Goal: Task Accomplishment & Management: Use online tool/utility

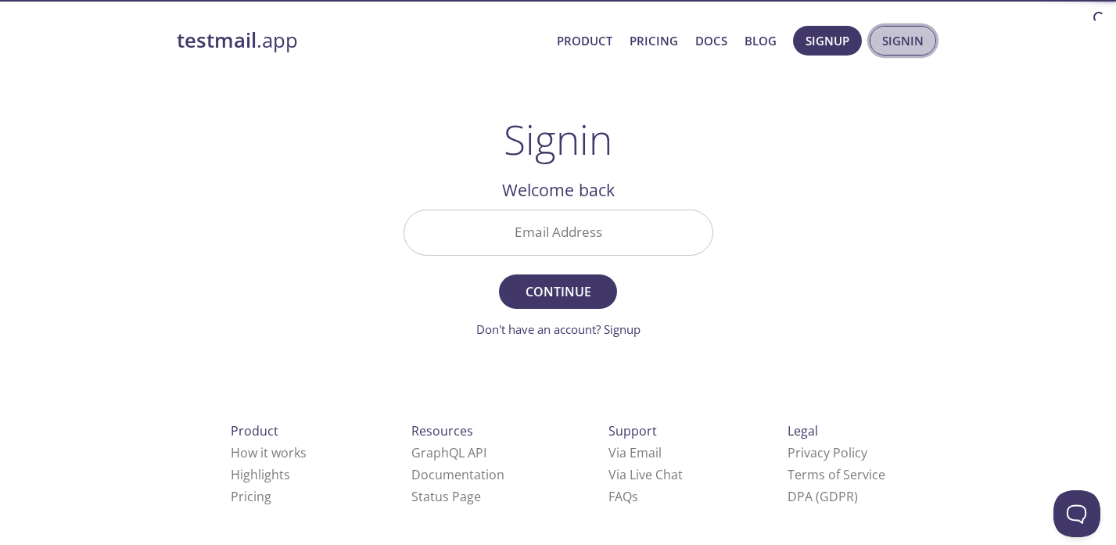
click at [891, 43] on span "Signin" at bounding box center [902, 41] width 41 height 20
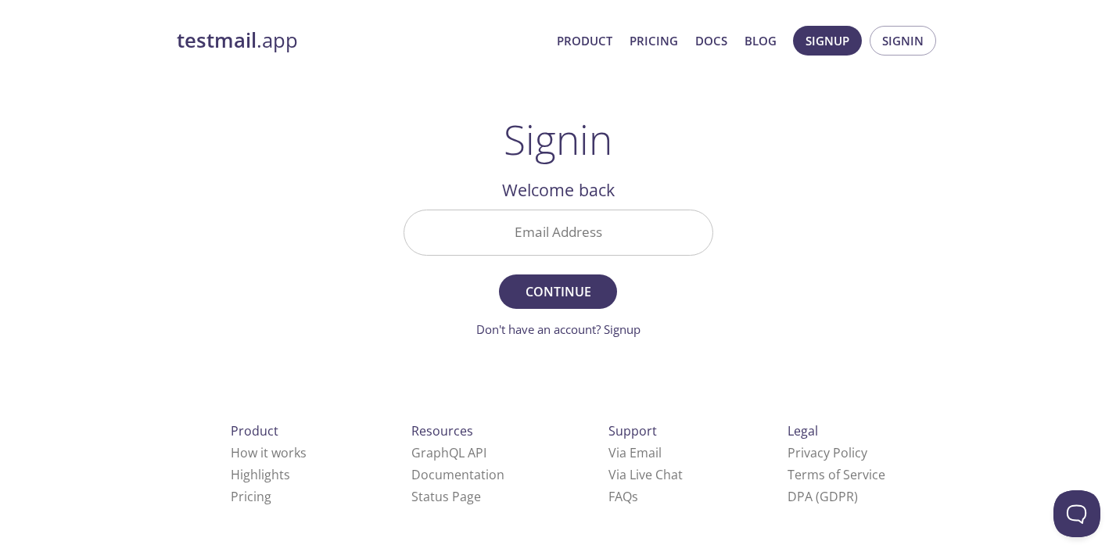
click at [578, 222] on input "Email Address" at bounding box center [558, 232] width 308 height 45
click at [470, 212] on input "Email Address" at bounding box center [558, 232] width 308 height 45
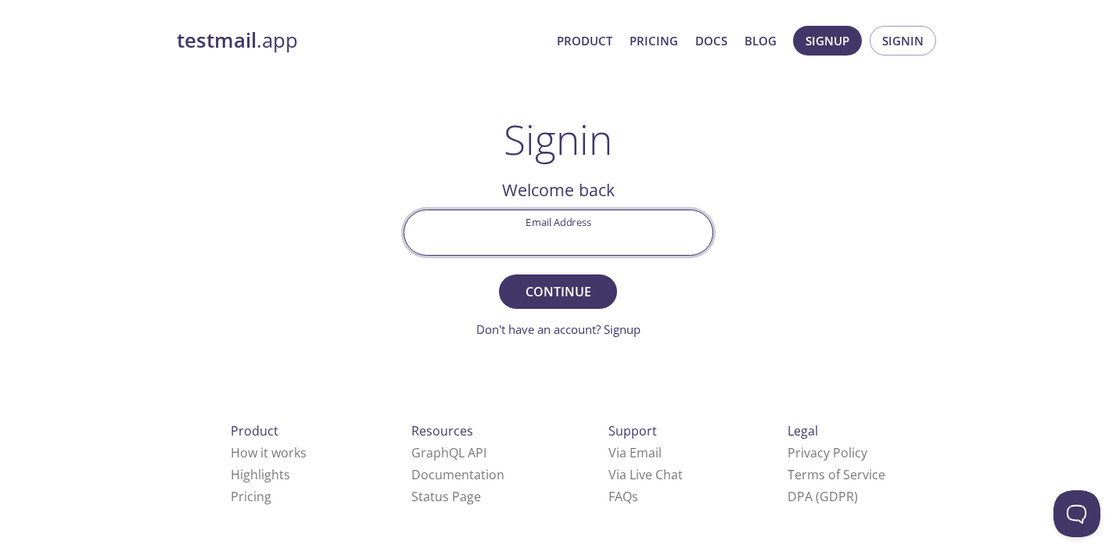
paste input "[PERSON_NAME][EMAIL_ADDRESS][PERSON_NAME] image"
click at [431, 238] on input "[PERSON_NAME][EMAIL_ADDRESS][PERSON_NAME][DOMAIN_NAME]" at bounding box center [558, 232] width 308 height 45
type input "[PERSON_NAME][EMAIL_ADDRESS][PERSON_NAME][DOMAIN_NAME]"
click at [744, 297] on div "testmail .app Product Pricing Docs Blog Signup Signin Signin Welcome back Email…" at bounding box center [558, 342] width 801 height 652
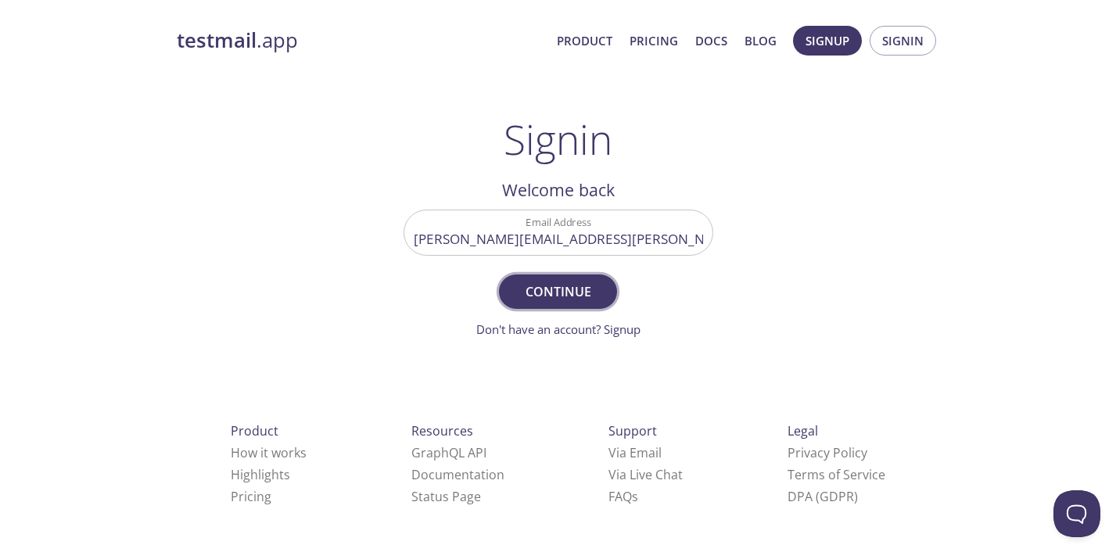
click at [567, 286] on span "Continue" at bounding box center [557, 292] width 83 height 22
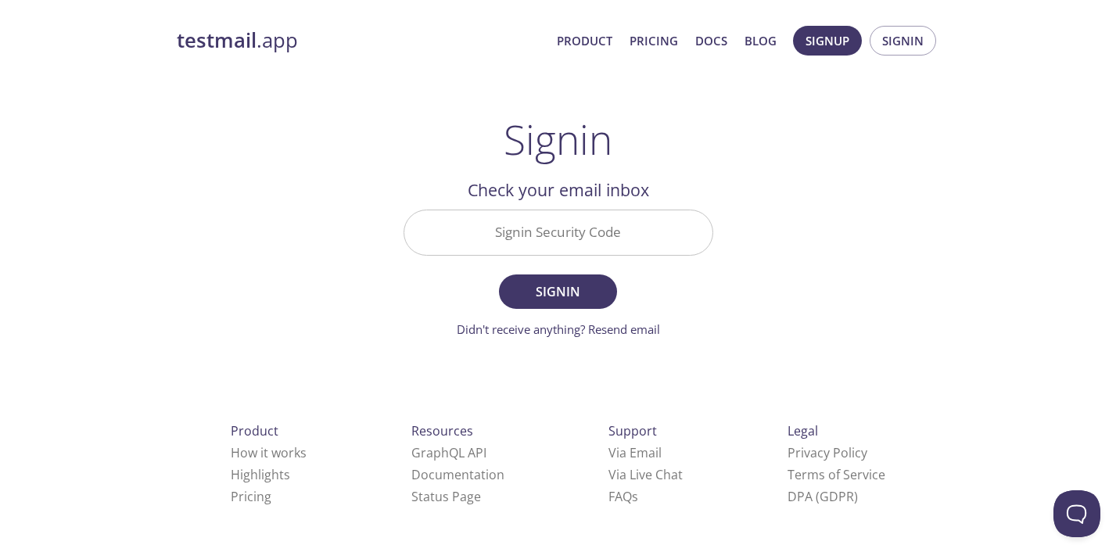
click at [540, 241] on input "Signin Security Code" at bounding box center [558, 232] width 308 height 45
click at [524, 240] on input "Signin Security Code" at bounding box center [558, 232] width 308 height 45
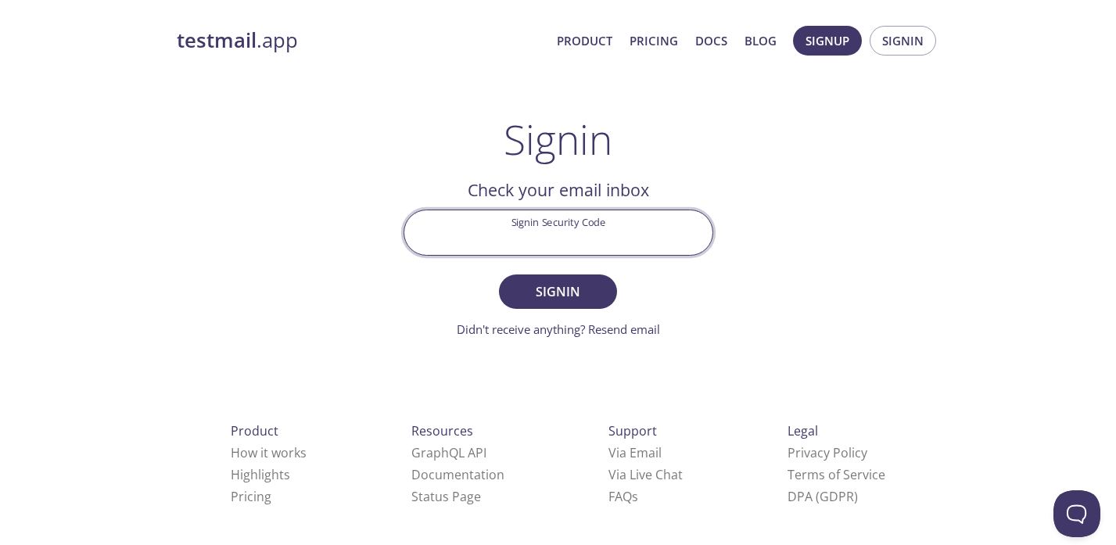
paste input "Q463NU5"
type input "Q463NU5"
click at [540, 288] on span "Signin" at bounding box center [557, 292] width 83 height 22
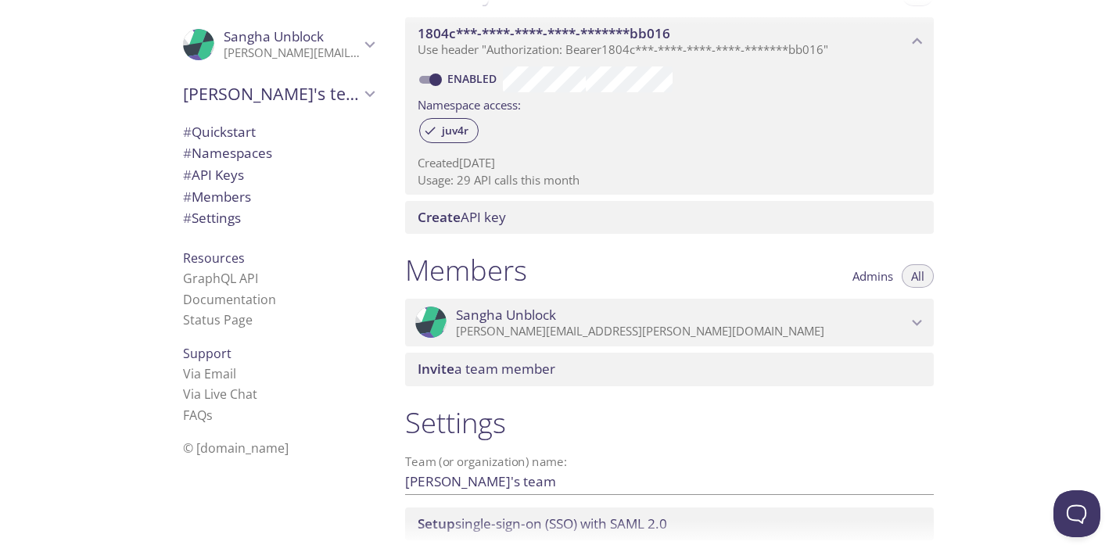
scroll to position [567, 0]
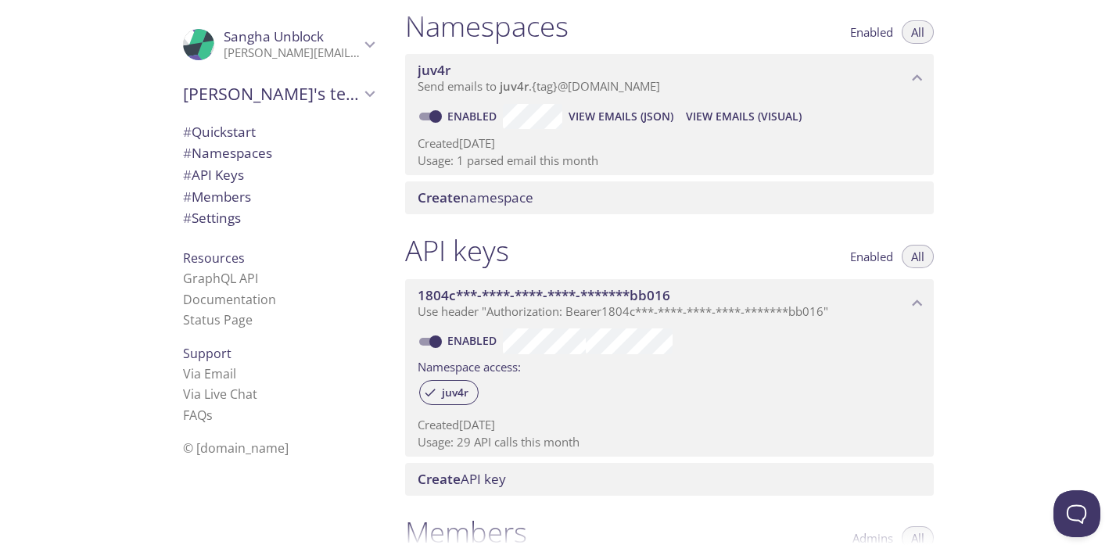
scroll to position [180, 0]
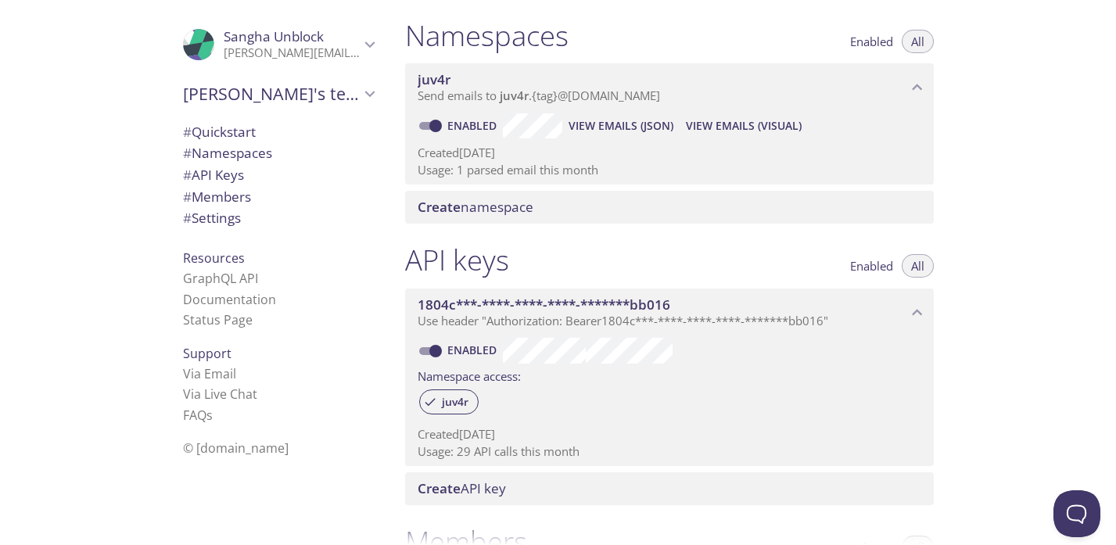
click at [631, 126] on span "View Emails (JSON)" at bounding box center [621, 126] width 105 height 19
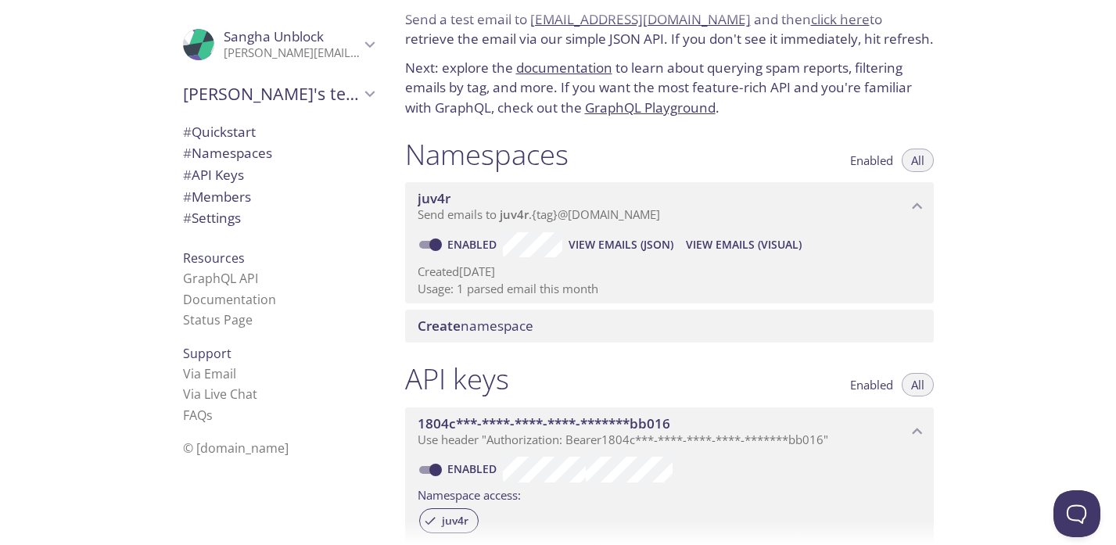
scroll to position [0, 0]
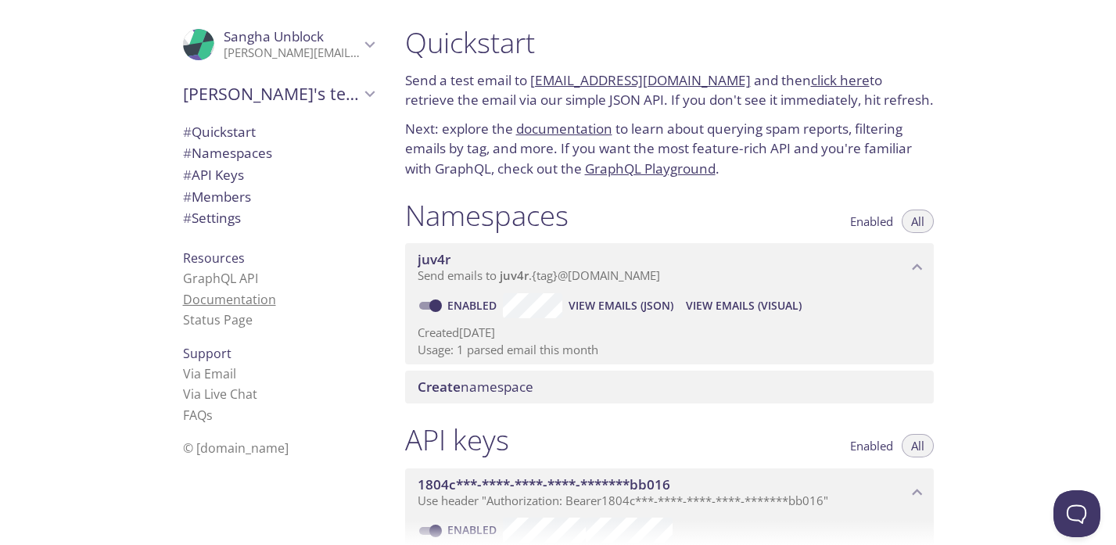
click at [237, 303] on link "Documentation" at bounding box center [229, 299] width 93 height 17
click at [650, 168] on link "GraphQL Playground" at bounding box center [650, 169] width 131 height 18
click at [811, 79] on link "click here" at bounding box center [840, 80] width 59 height 18
